Goal: Book appointment/travel/reservation

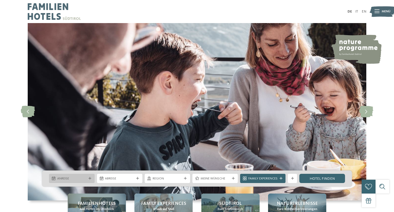
click at [88, 179] on div at bounding box center [90, 178] width 5 height 3
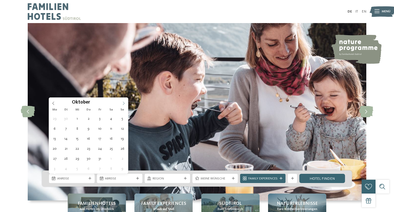
click at [123, 105] on span at bounding box center [123, 102] width 9 height 9
type div "[DATE]"
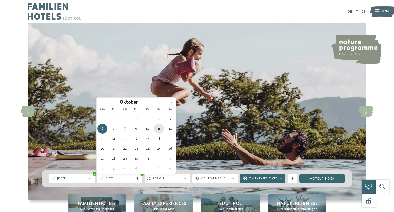
type div "[DATE]"
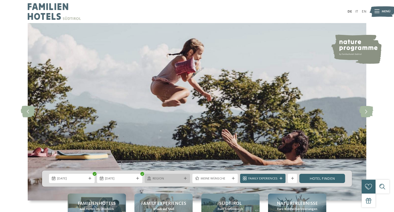
click at [185, 179] on icon at bounding box center [185, 178] width 3 height 3
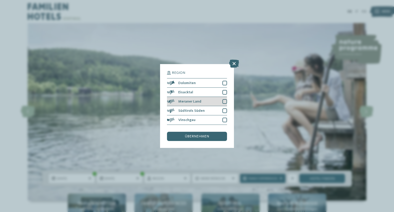
click at [226, 101] on div at bounding box center [224, 101] width 5 height 5
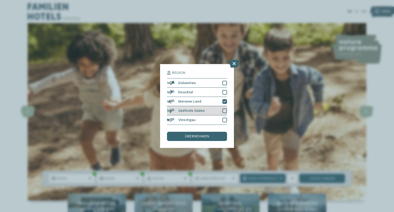
click at [224, 112] on div at bounding box center [224, 111] width 5 height 5
click at [224, 121] on div at bounding box center [224, 120] width 5 height 5
click at [207, 138] on span "übernehmen" at bounding box center [197, 137] width 24 height 4
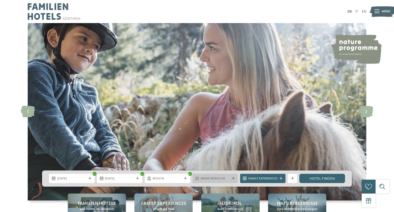
click at [233, 178] on icon at bounding box center [233, 178] width 3 height 3
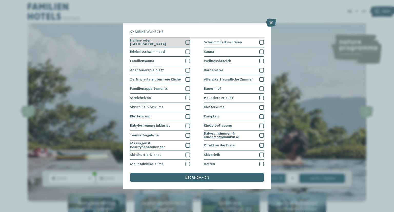
click at [187, 43] on div at bounding box center [187, 42] width 5 height 5
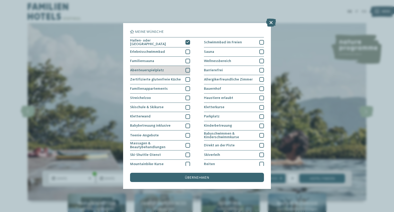
click at [186, 69] on div at bounding box center [187, 70] width 5 height 5
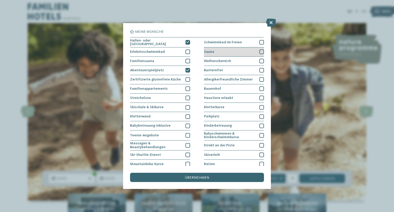
click at [260, 52] on div at bounding box center [261, 52] width 5 height 5
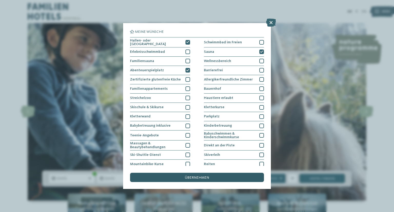
click at [205, 179] on span "übernehmen" at bounding box center [197, 178] width 24 height 4
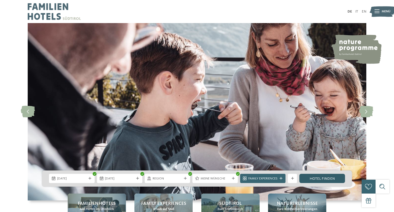
click at [314, 182] on link "Hotel finden" at bounding box center [321, 178] width 45 height 9
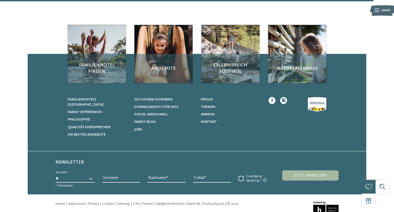
scroll to position [513, 0]
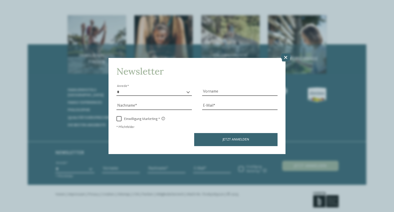
click at [394, 164] on div "Newsletter * **** **** ******* ****** Anrede Vorname Nachname Link" at bounding box center [197, 106] width 394 height 212
